Goal: Obtain resource: Download file/media

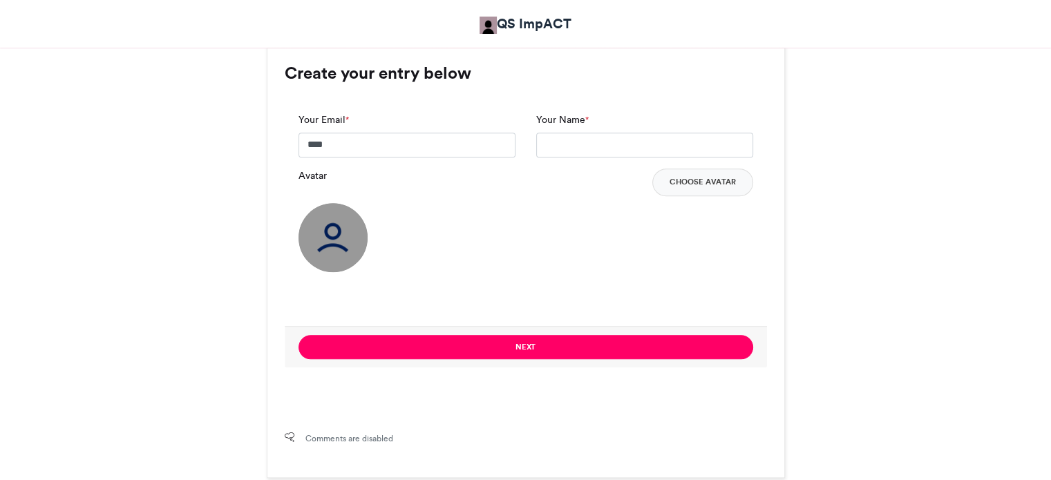
type input "**********"
click at [594, 146] on input "Your Name *" at bounding box center [644, 145] width 217 height 25
type input "*"
type input "******"
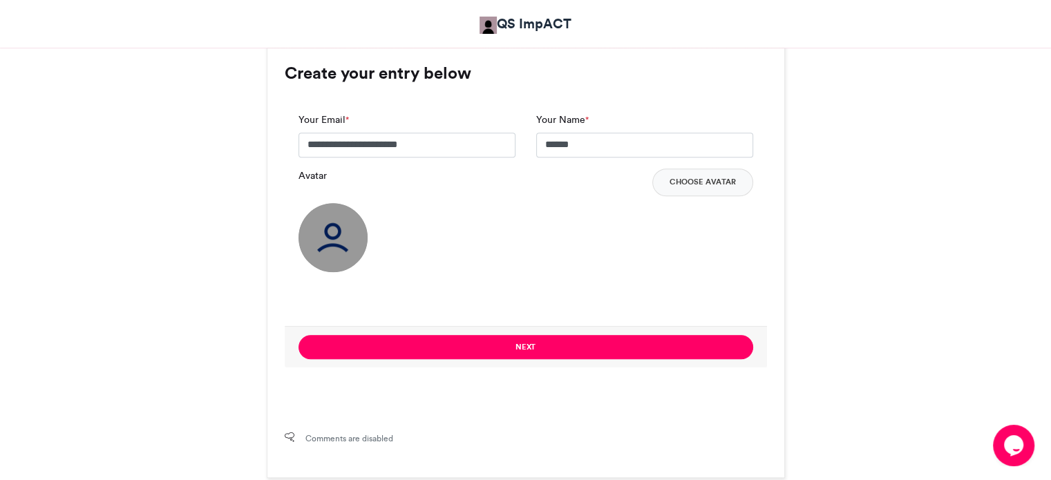
click at [330, 228] on img at bounding box center [333, 237] width 69 height 69
click at [713, 179] on button "Choose Avatar" at bounding box center [702, 183] width 101 height 28
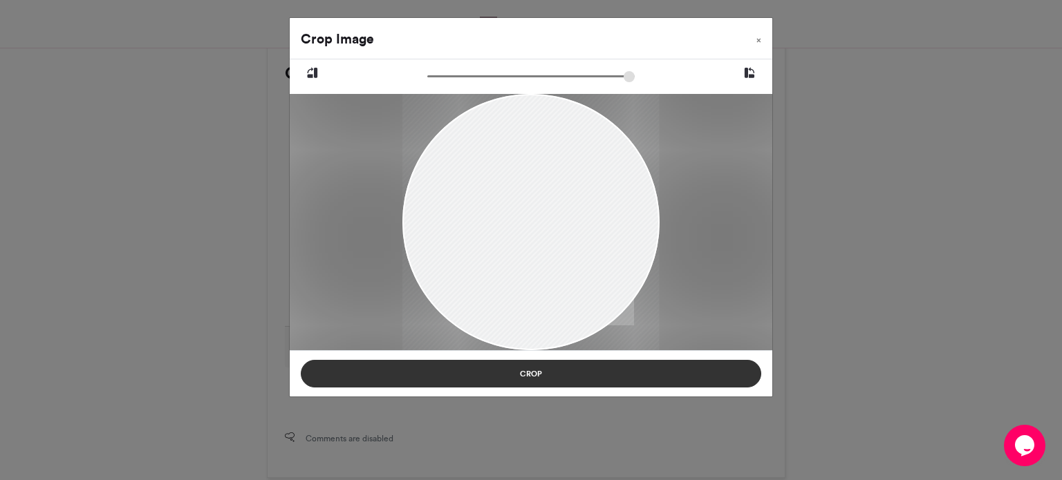
click at [558, 372] on button "Crop" at bounding box center [531, 374] width 460 height 28
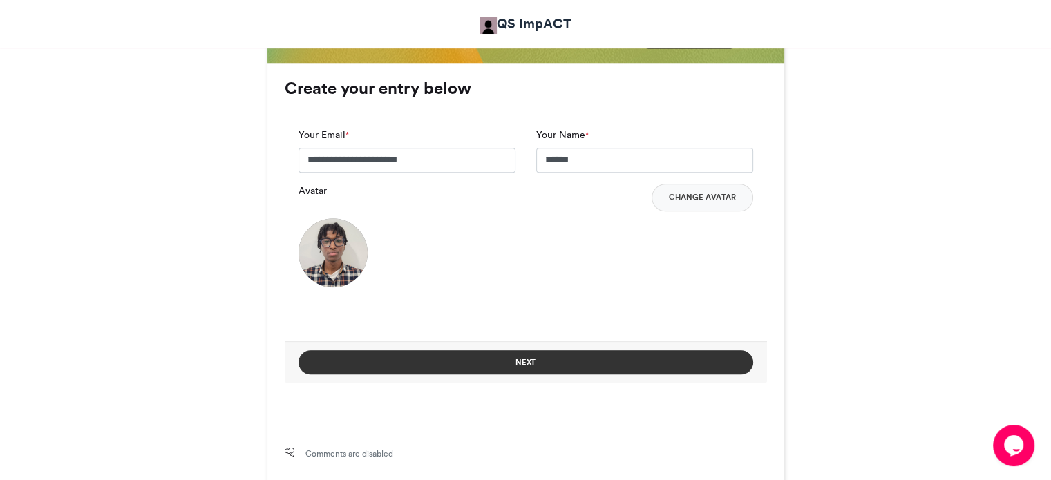
scroll to position [1020, 0]
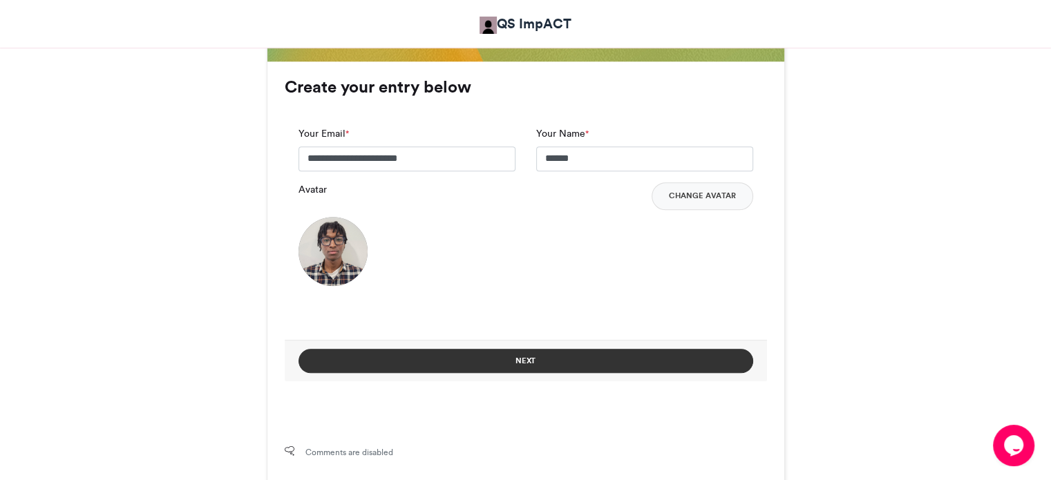
click at [467, 357] on button "Next" at bounding box center [526, 361] width 455 height 24
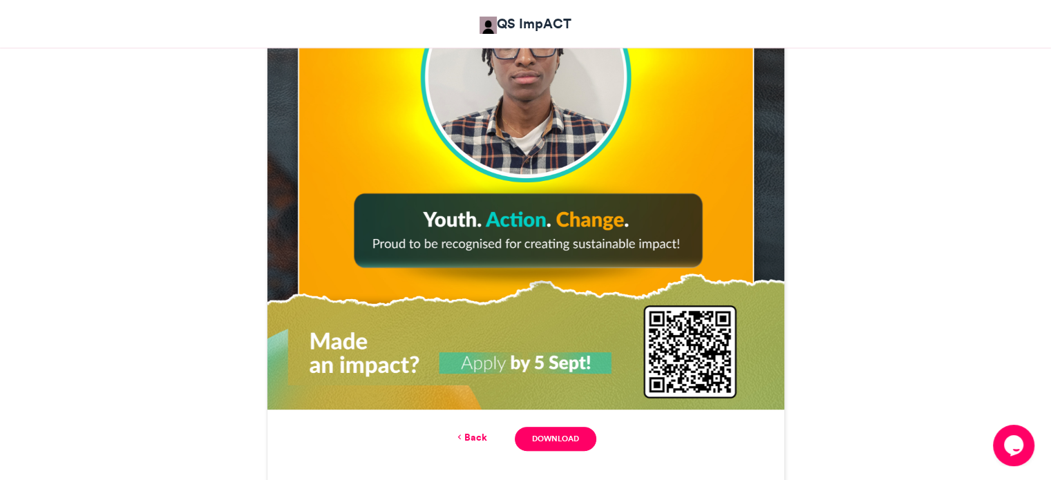
scroll to position [675, 0]
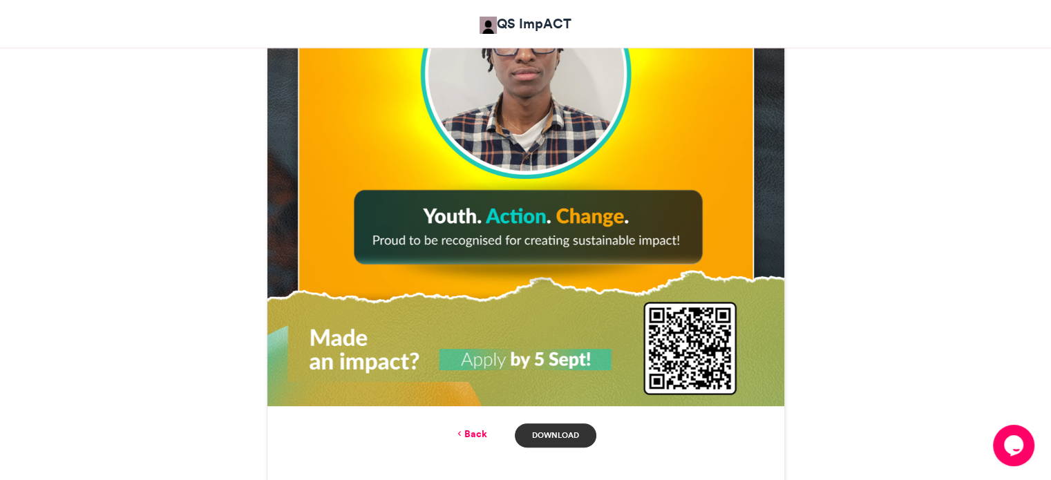
click at [555, 437] on link "Download" at bounding box center [555, 436] width 81 height 24
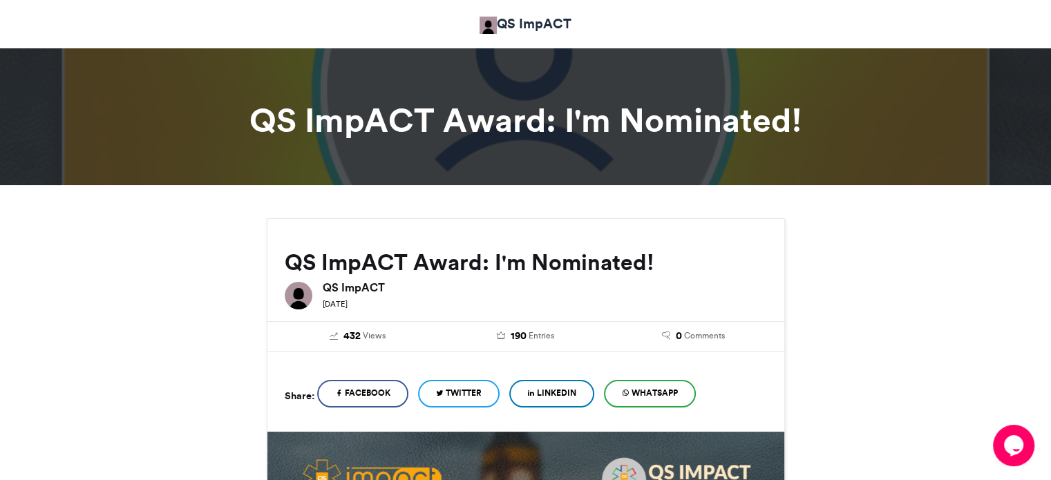
scroll to position [0, 0]
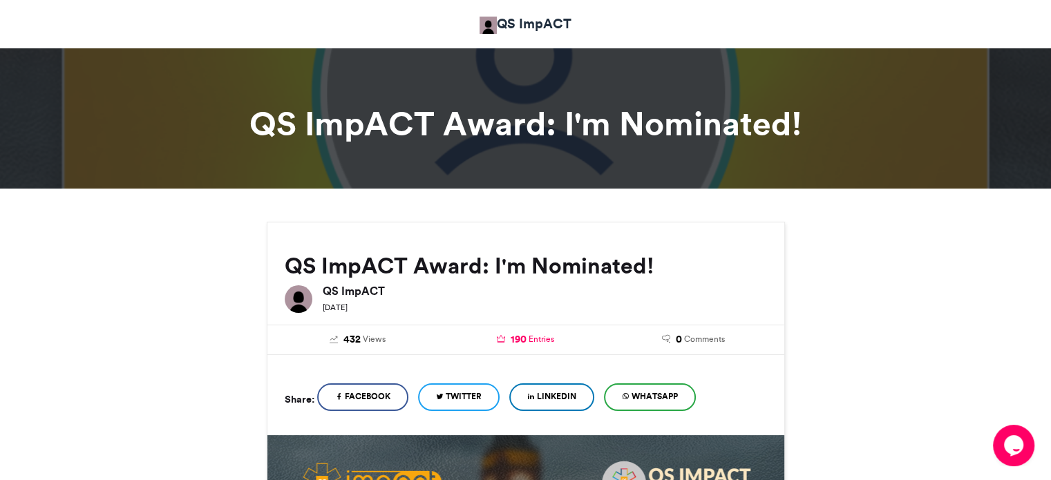
click at [524, 335] on span "190" at bounding box center [519, 339] width 16 height 15
click at [546, 339] on span "Entries" at bounding box center [542, 339] width 26 height 12
drag, startPoint x: 509, startPoint y: 352, endPoint x: 564, endPoint y: 330, distance: 59.6
click at [564, 330] on div "432 Views 190 Entries 0 Comments" at bounding box center [525, 340] width 517 height 30
click at [588, 330] on div "432 Views 190 Entries 0 Comments" at bounding box center [525, 340] width 517 height 30
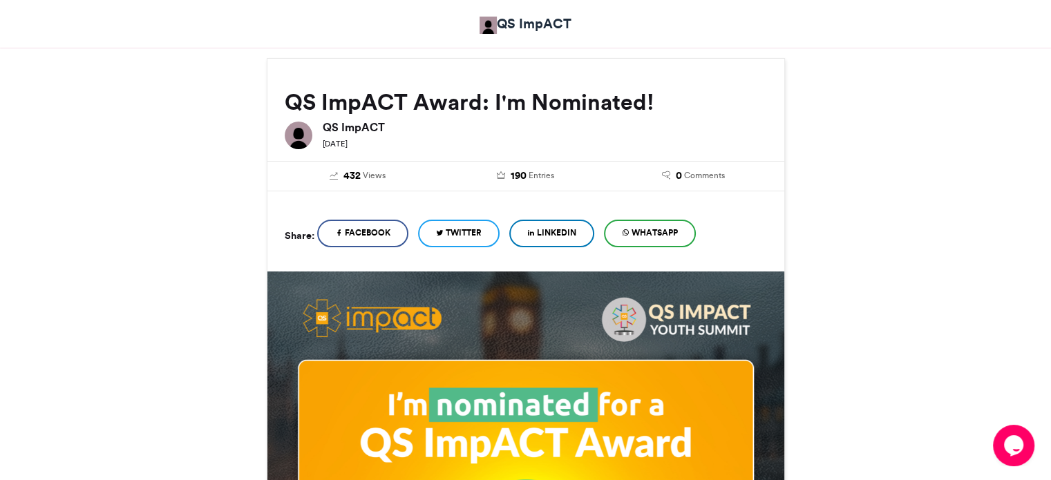
scroll to position [119, 0]
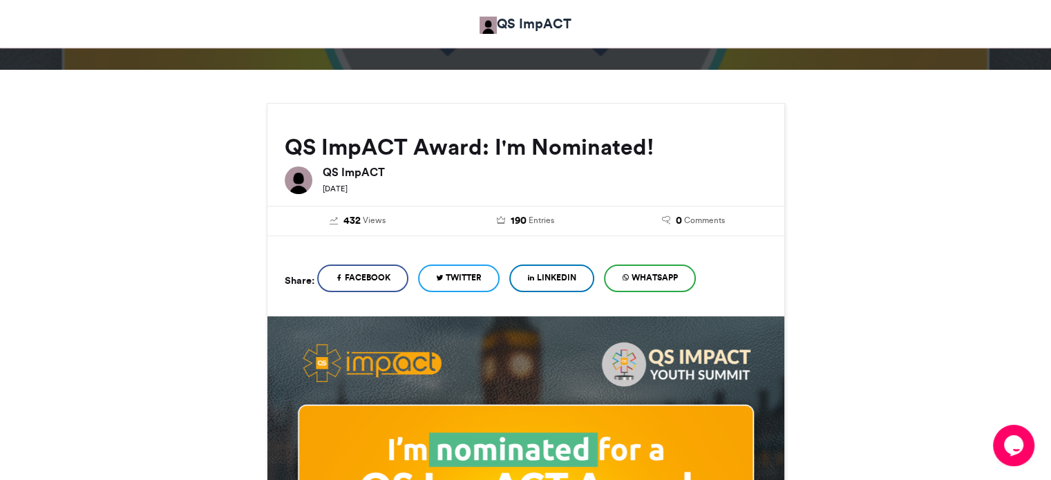
drag, startPoint x: 704, startPoint y: 107, endPoint x: 702, endPoint y: 47, distance: 60.2
